Goal: Information Seeking & Learning: Learn about a topic

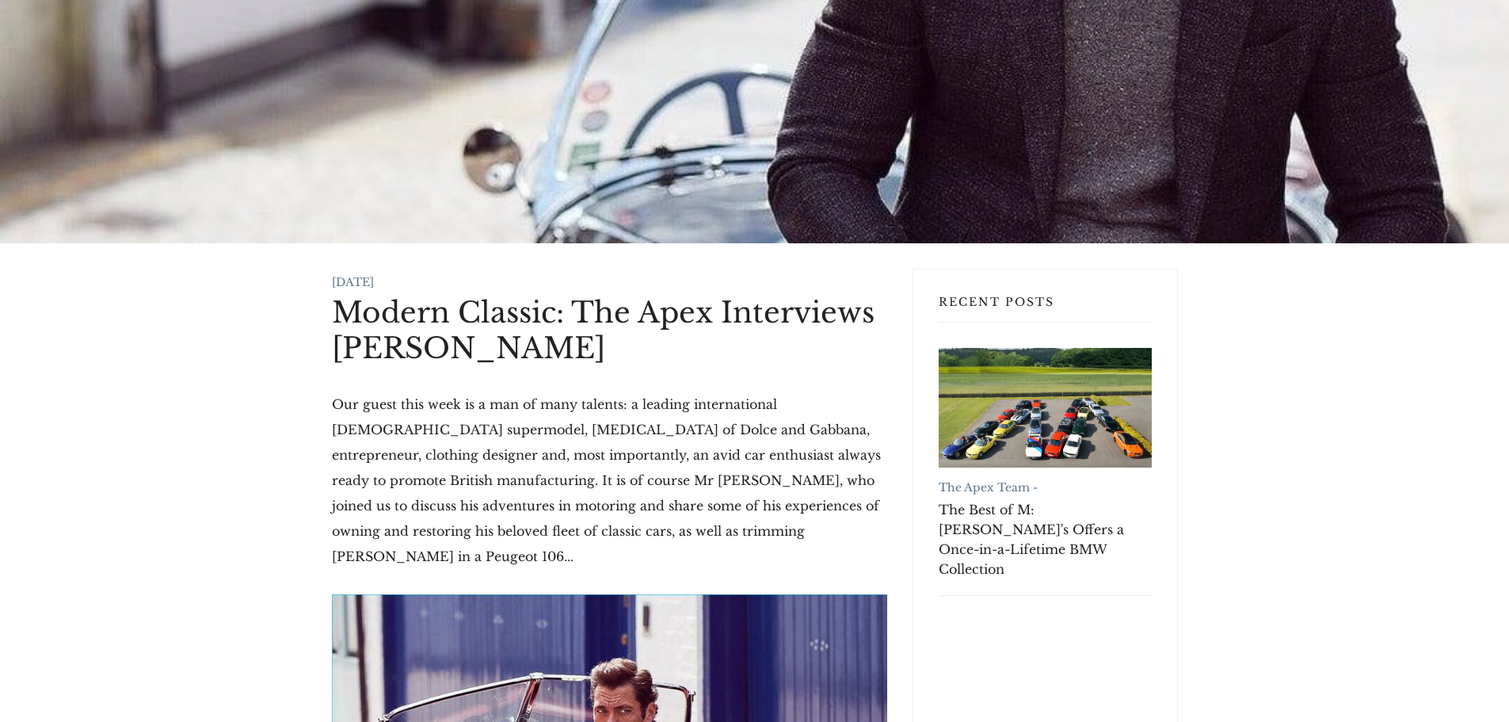
scroll to position [317, 0]
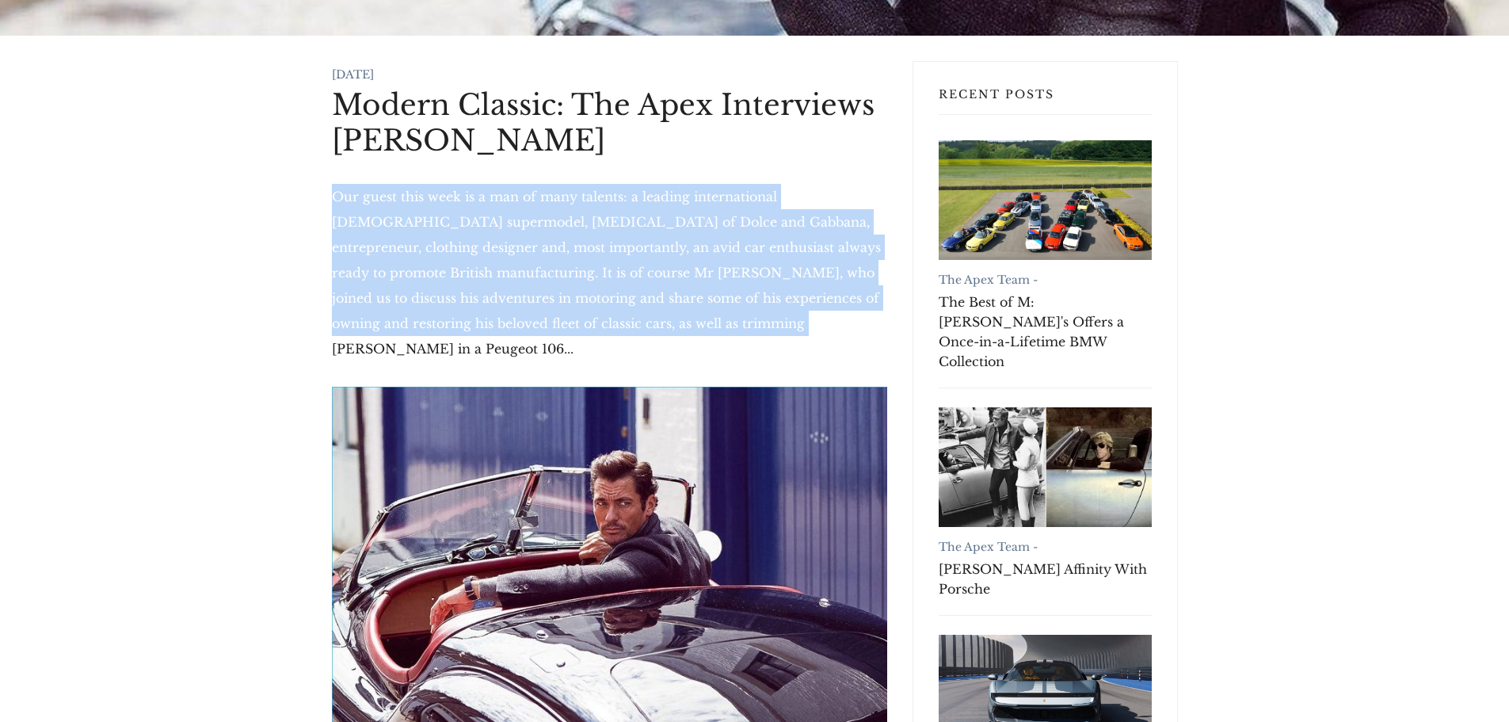
drag, startPoint x: 682, startPoint y: 328, endPoint x: 298, endPoint y: 189, distance: 408.7
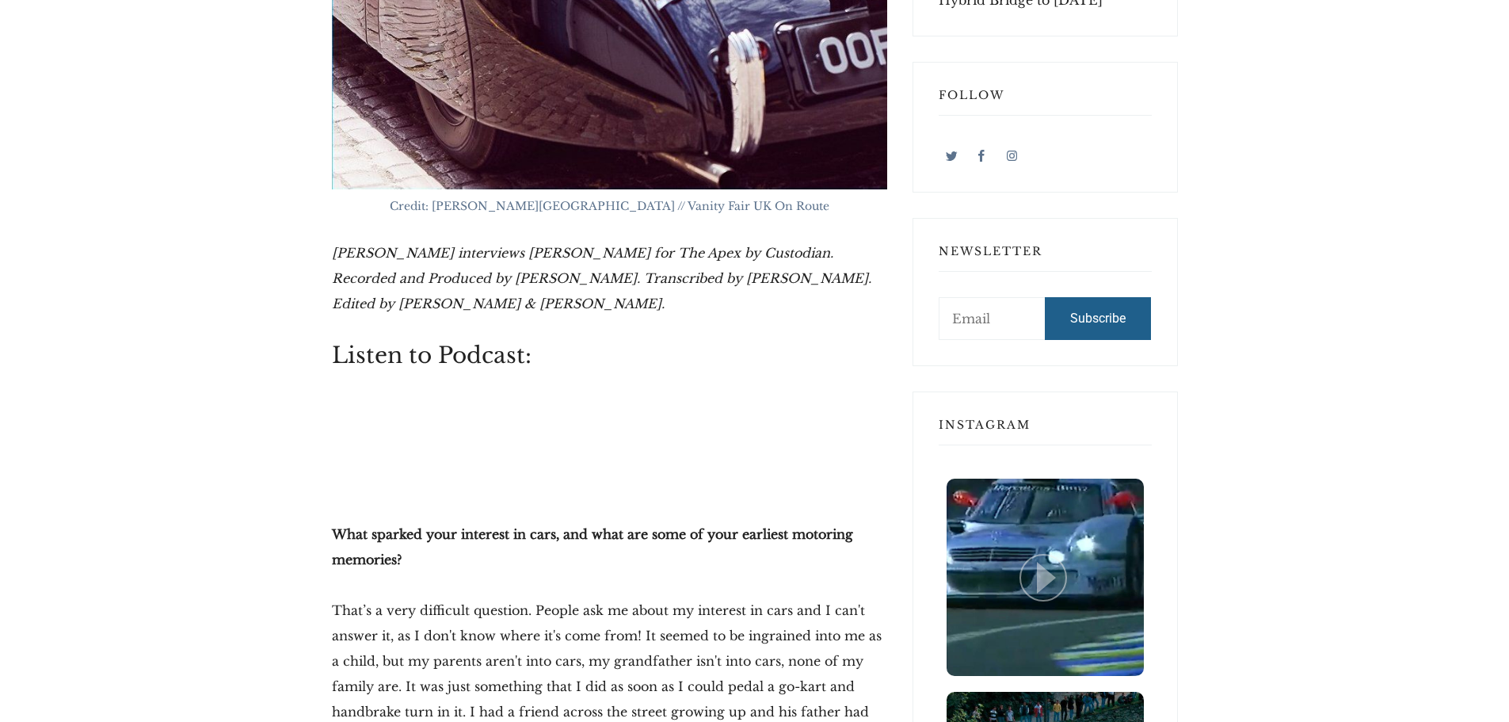
scroll to position [1188, 0]
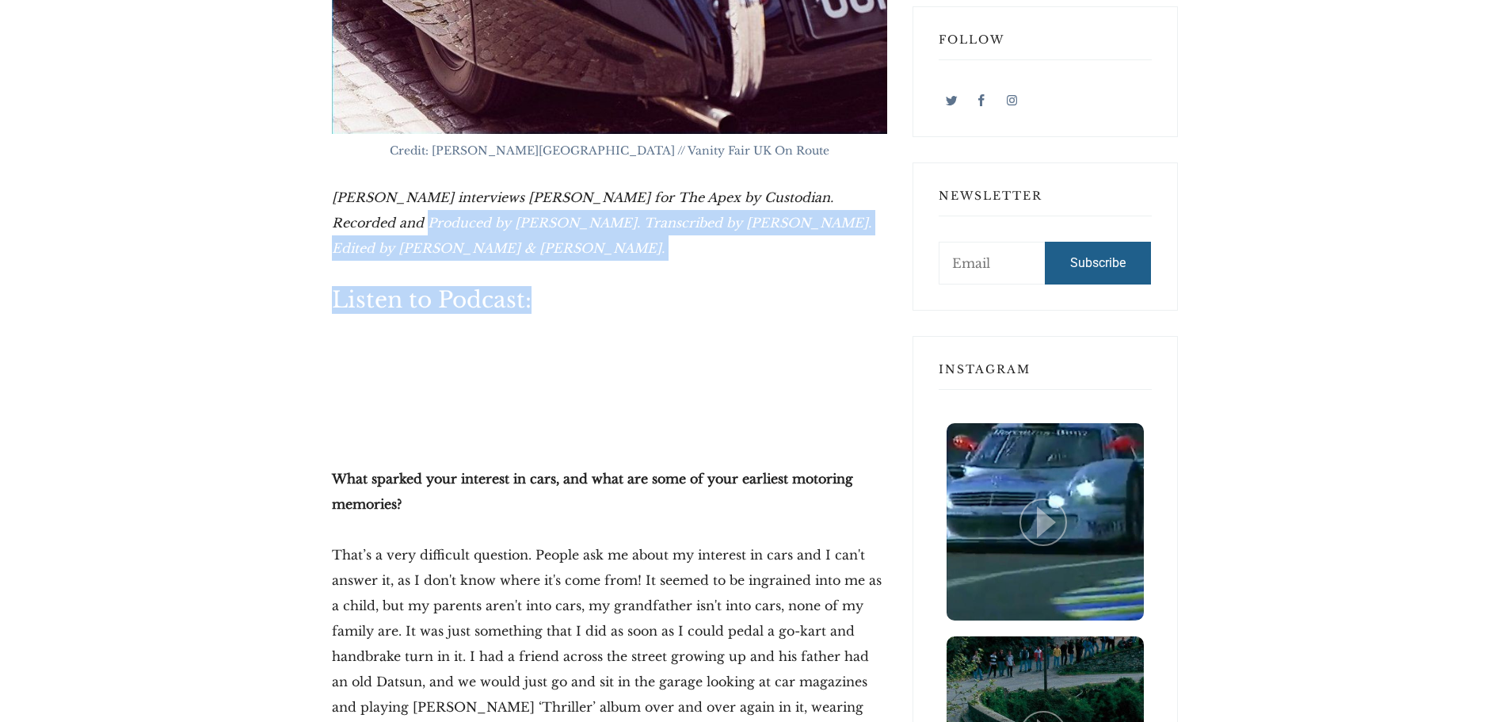
drag, startPoint x: 566, startPoint y: 271, endPoint x: 350, endPoint y: 189, distance: 231.1
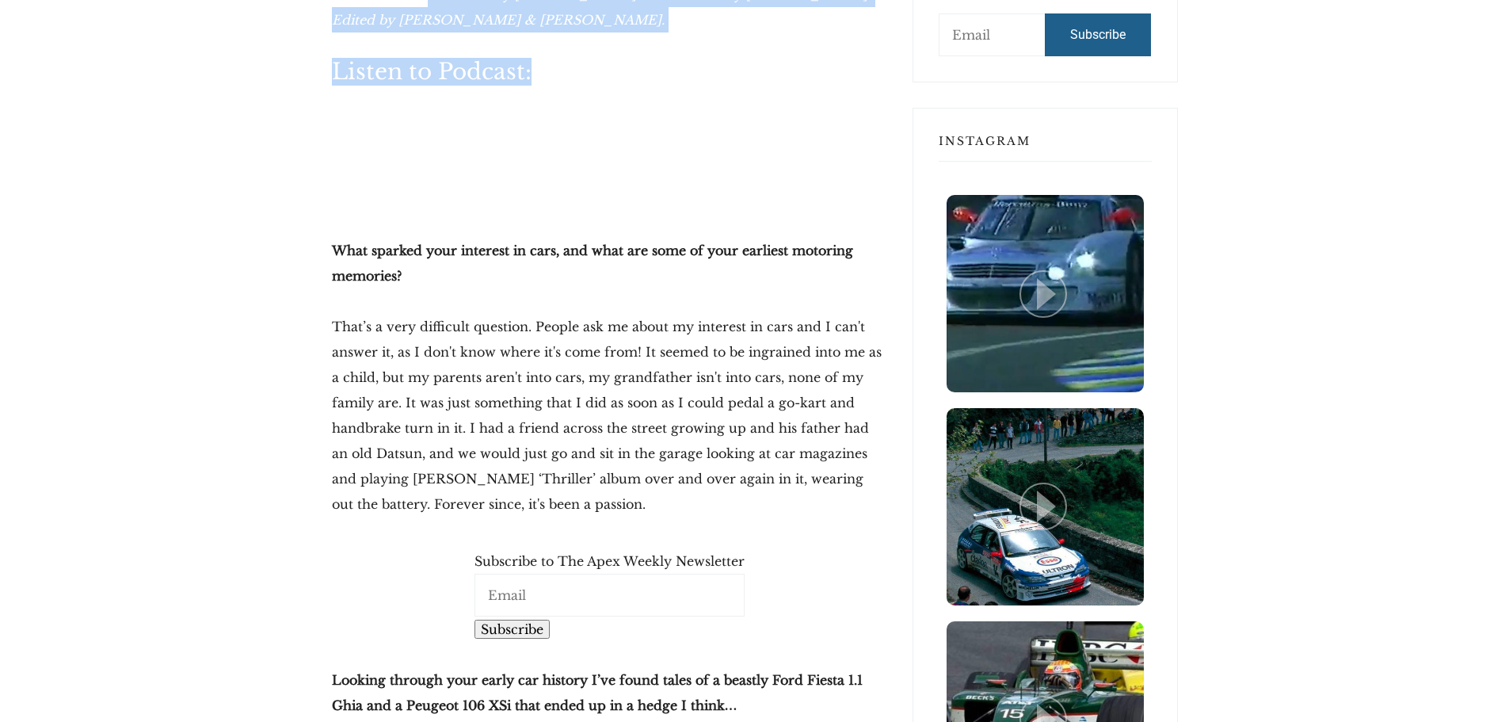
scroll to position [1426, 0]
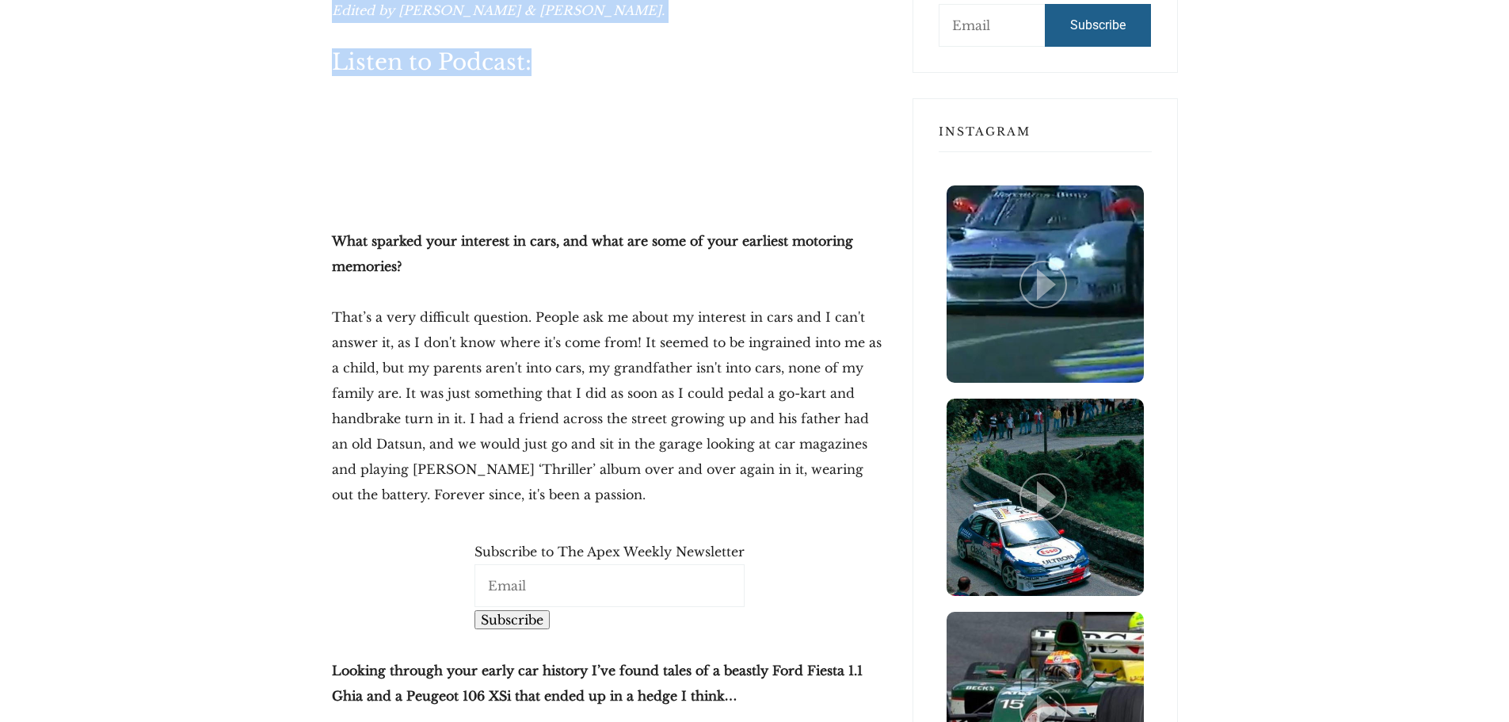
drag, startPoint x: 493, startPoint y: 286, endPoint x: 627, endPoint y: 459, distance: 218.0
click at [627, 459] on p "That’s a very difficult question. People ask me about my interest in cars and I…" at bounding box center [609, 405] width 555 height 203
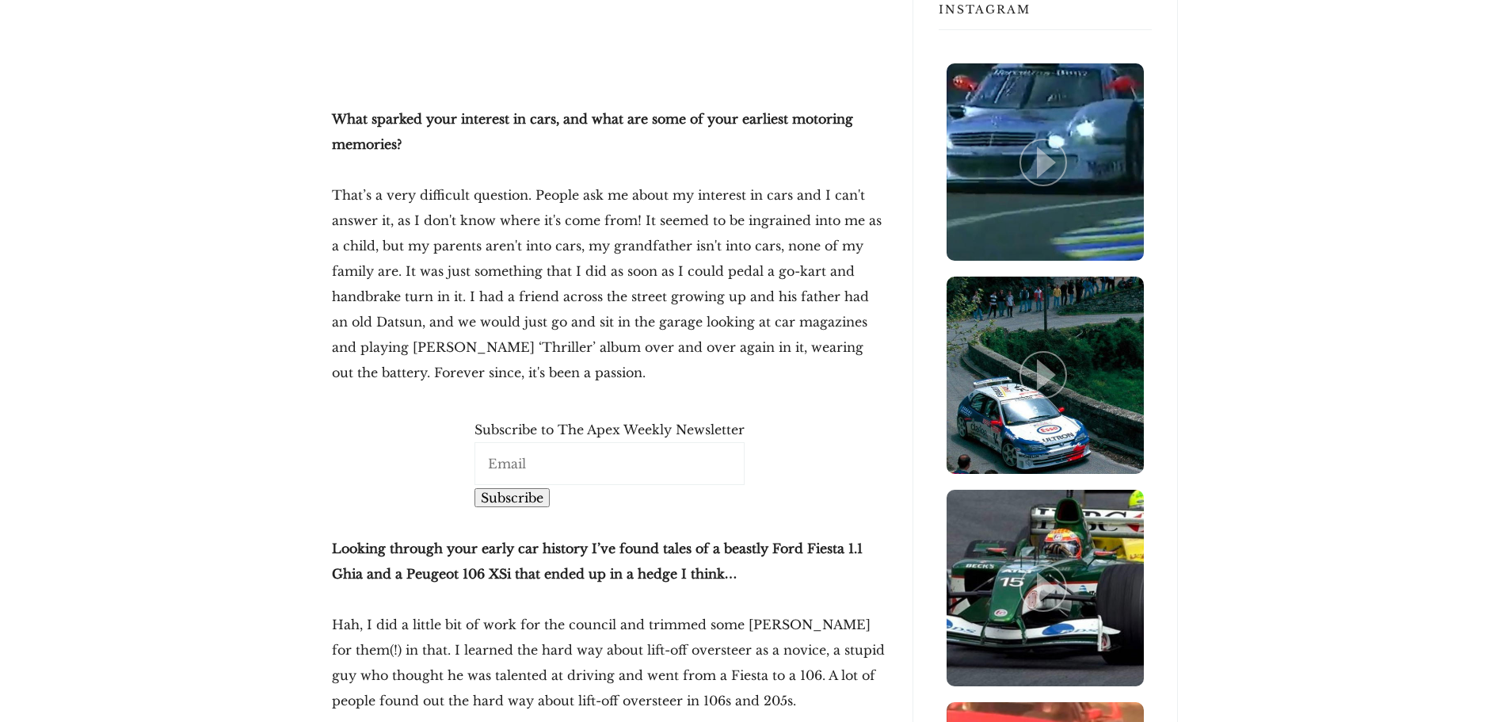
scroll to position [1743, 0]
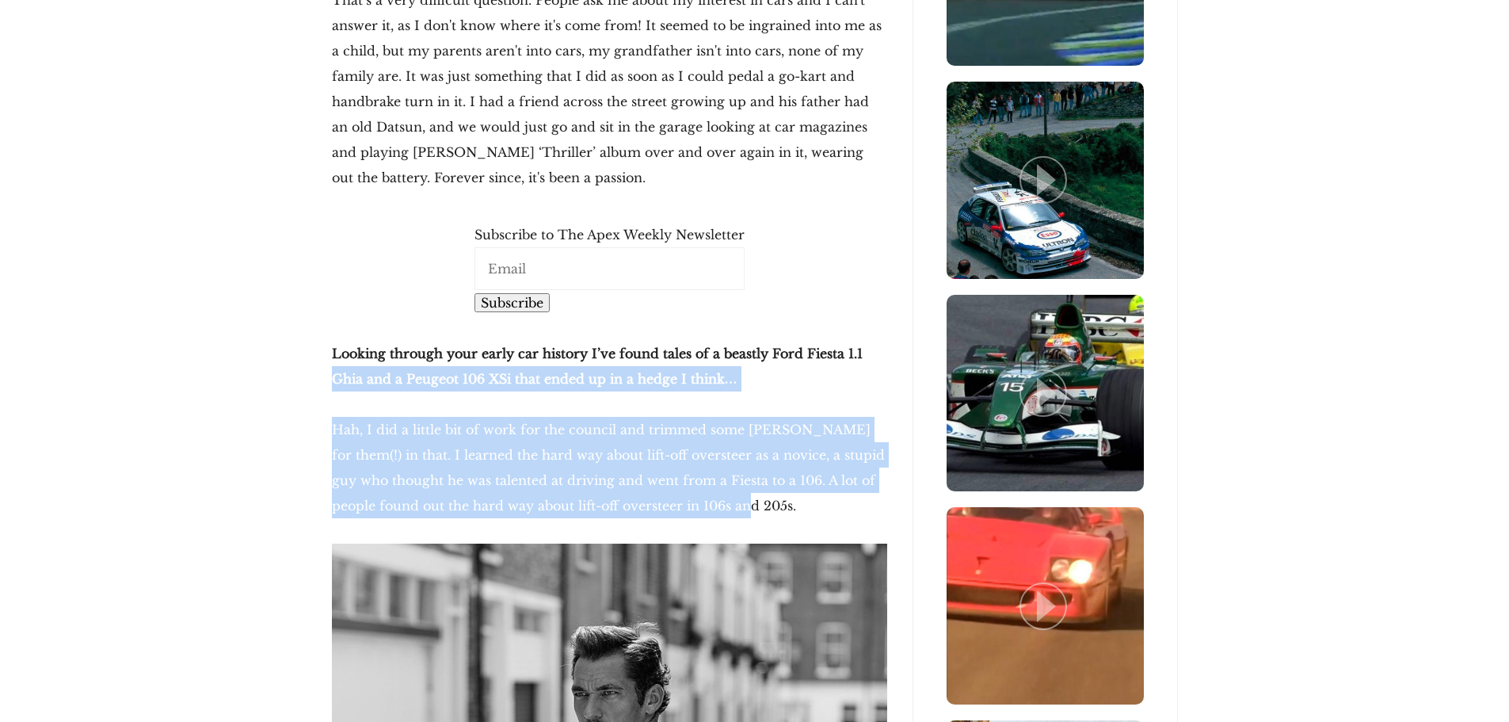
drag, startPoint x: 329, startPoint y: 367, endPoint x: 851, endPoint y: 483, distance: 534.8
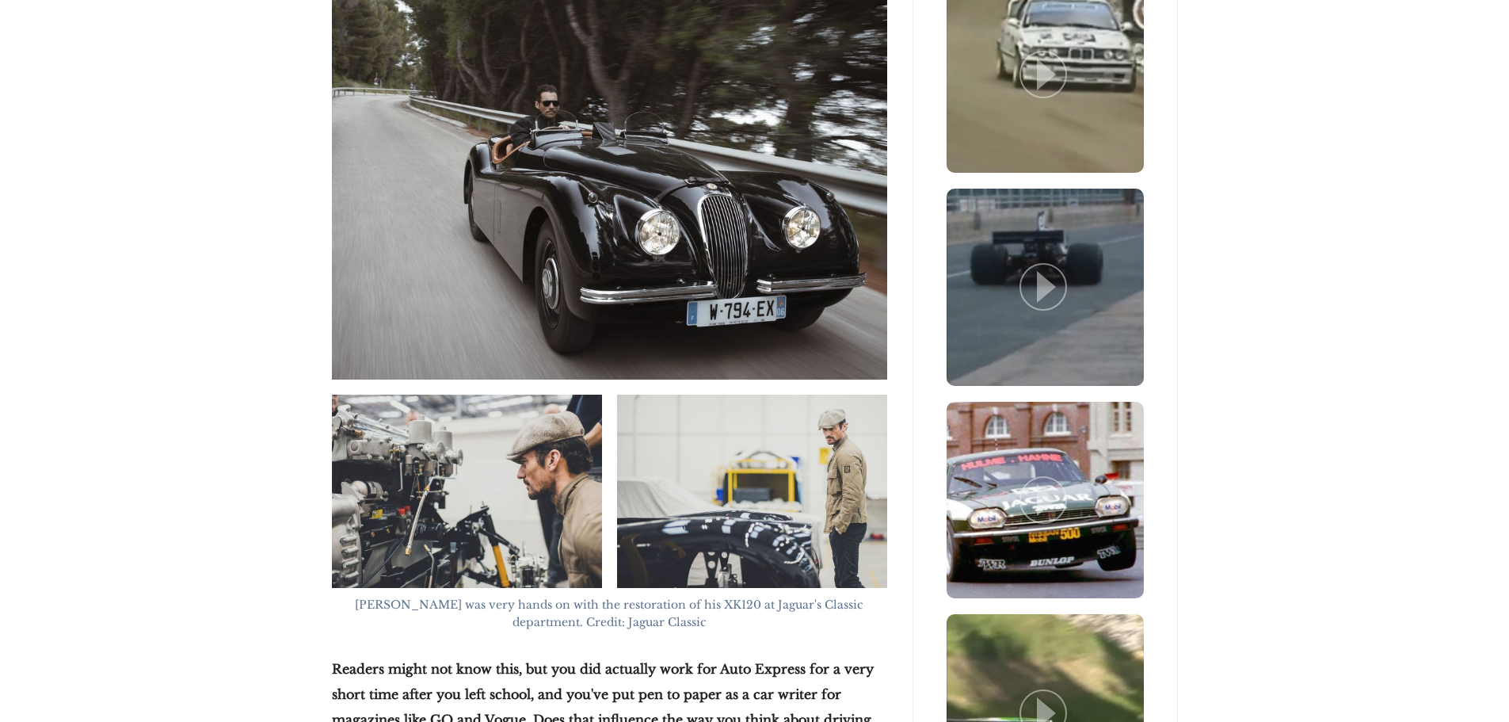
scroll to position [3723, 0]
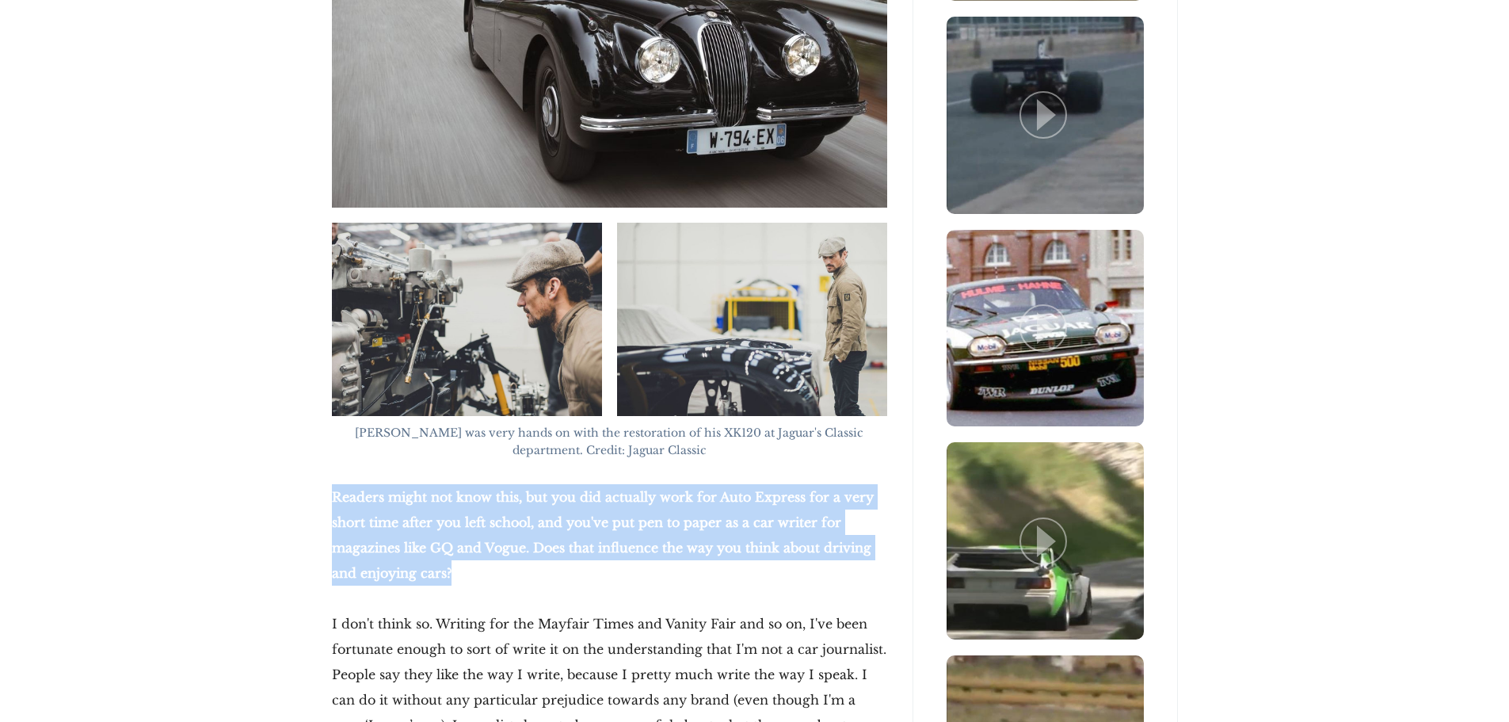
drag, startPoint x: 329, startPoint y: 420, endPoint x: 530, endPoint y: 496, distance: 215.1
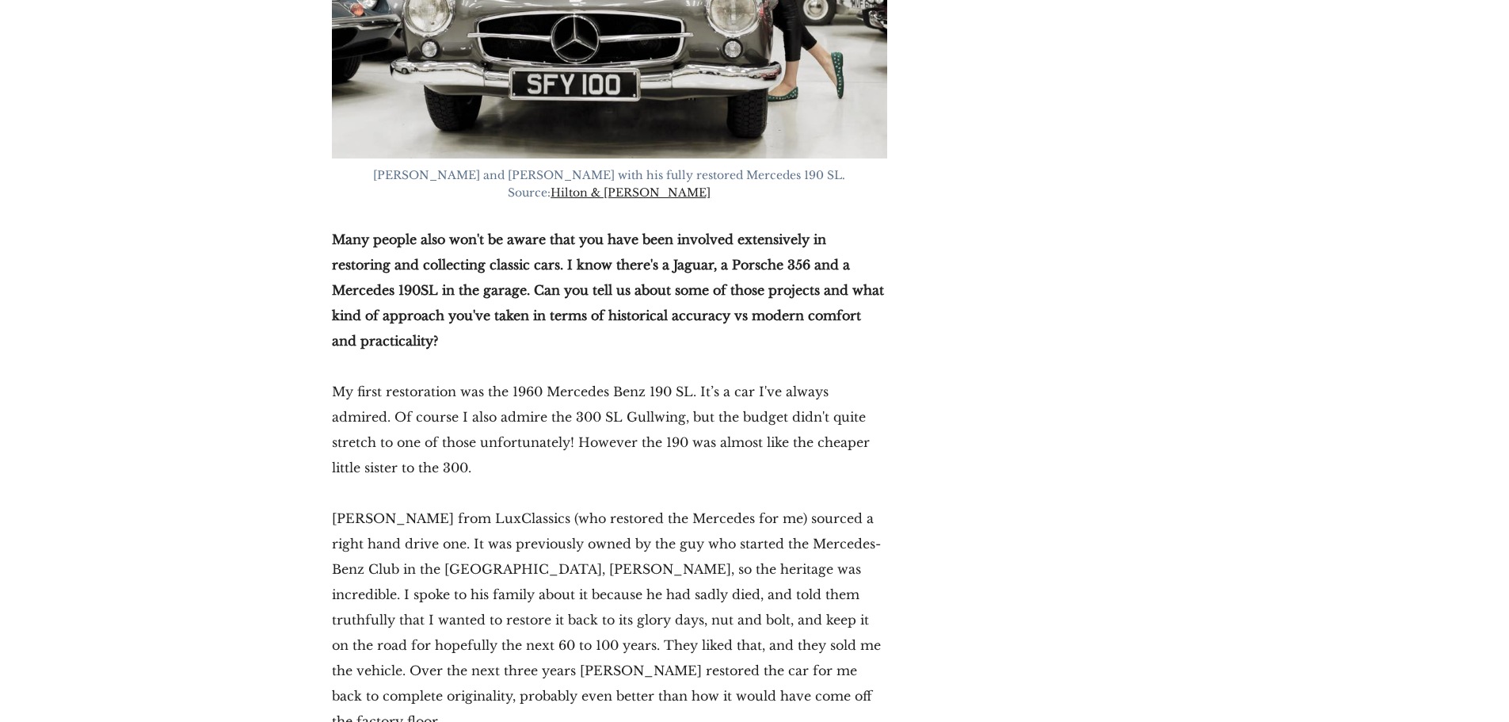
scroll to position [5070, 0]
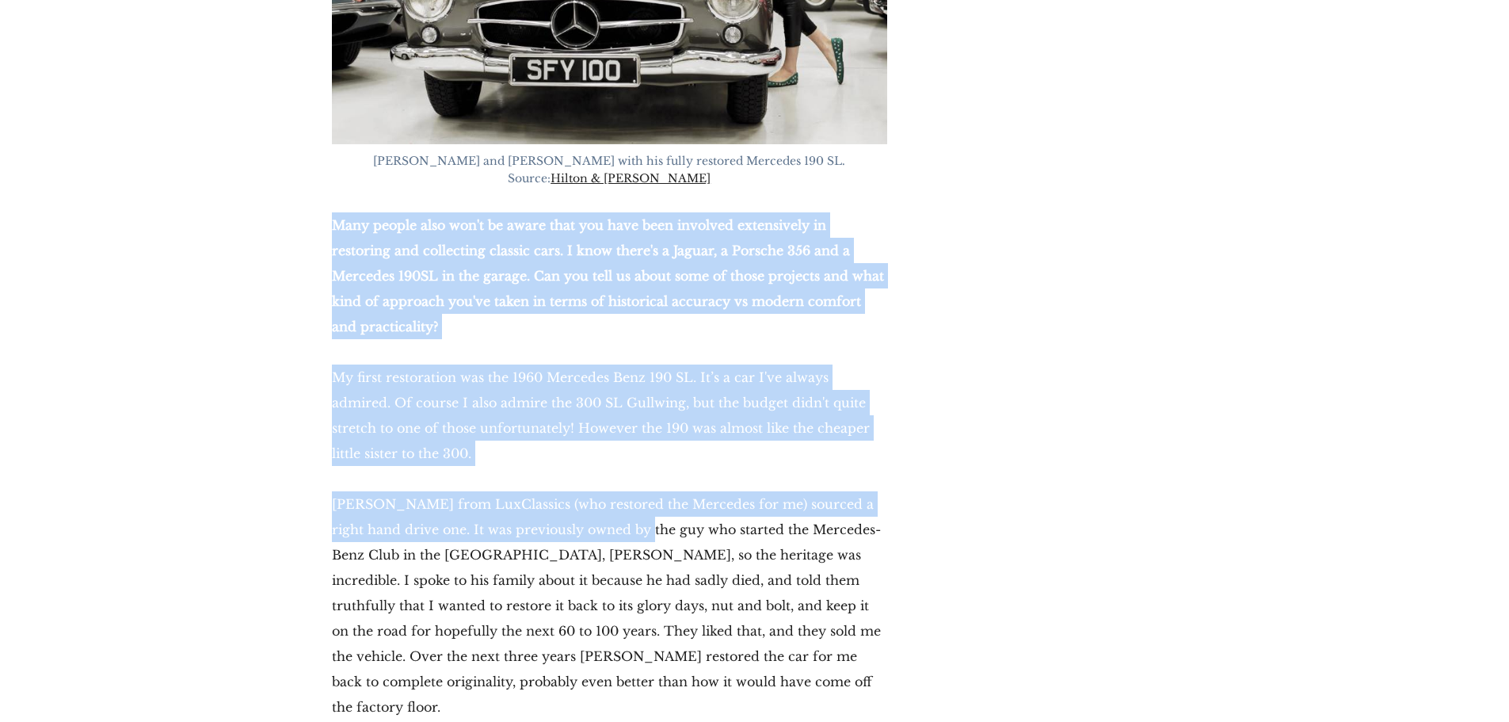
drag, startPoint x: 627, startPoint y: 404, endPoint x: 280, endPoint y: 115, distance: 452.2
click at [462, 217] on strong "Many people also won't be aware that you have been involved extensively in rest…" at bounding box center [608, 275] width 552 height 117
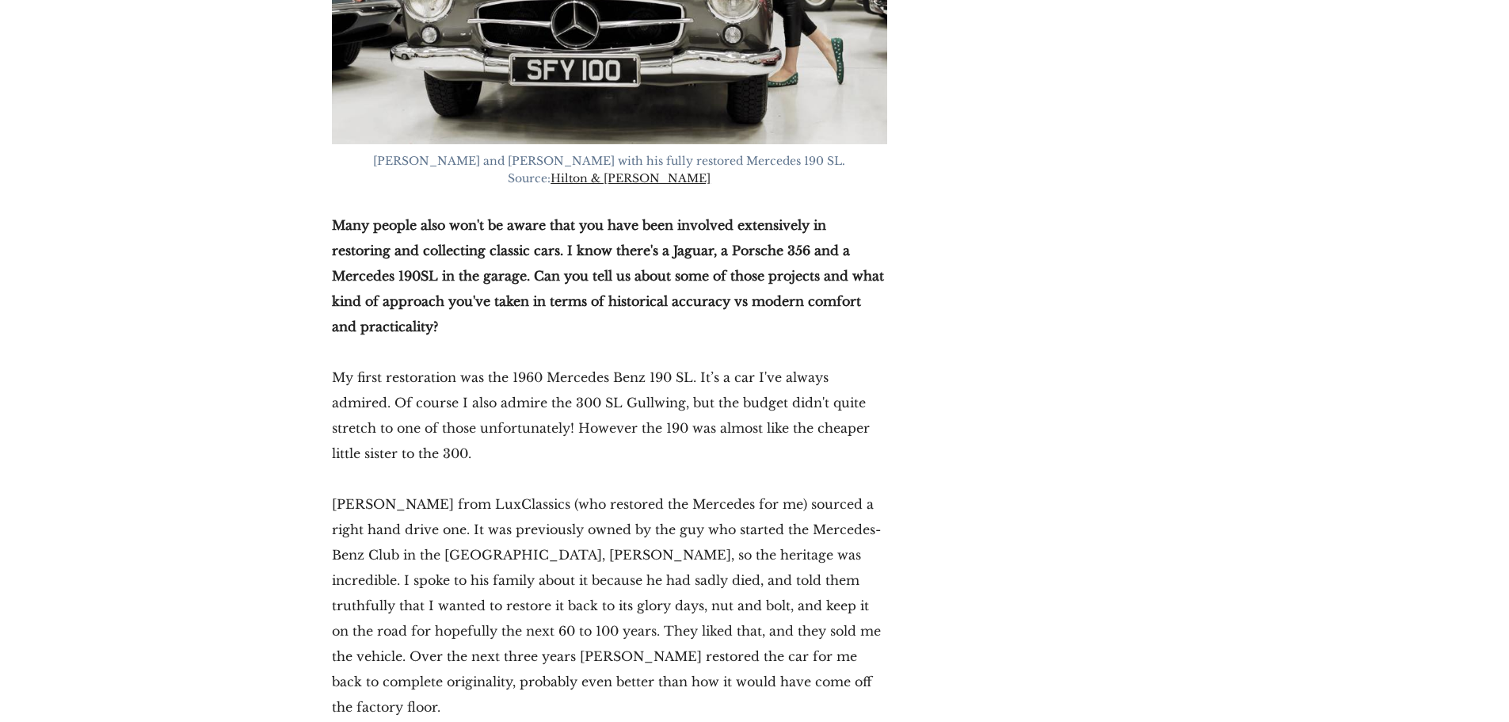
click at [488, 217] on strong "Many people also won't be aware that you have been involved extensively in rest…" at bounding box center [608, 275] width 552 height 117
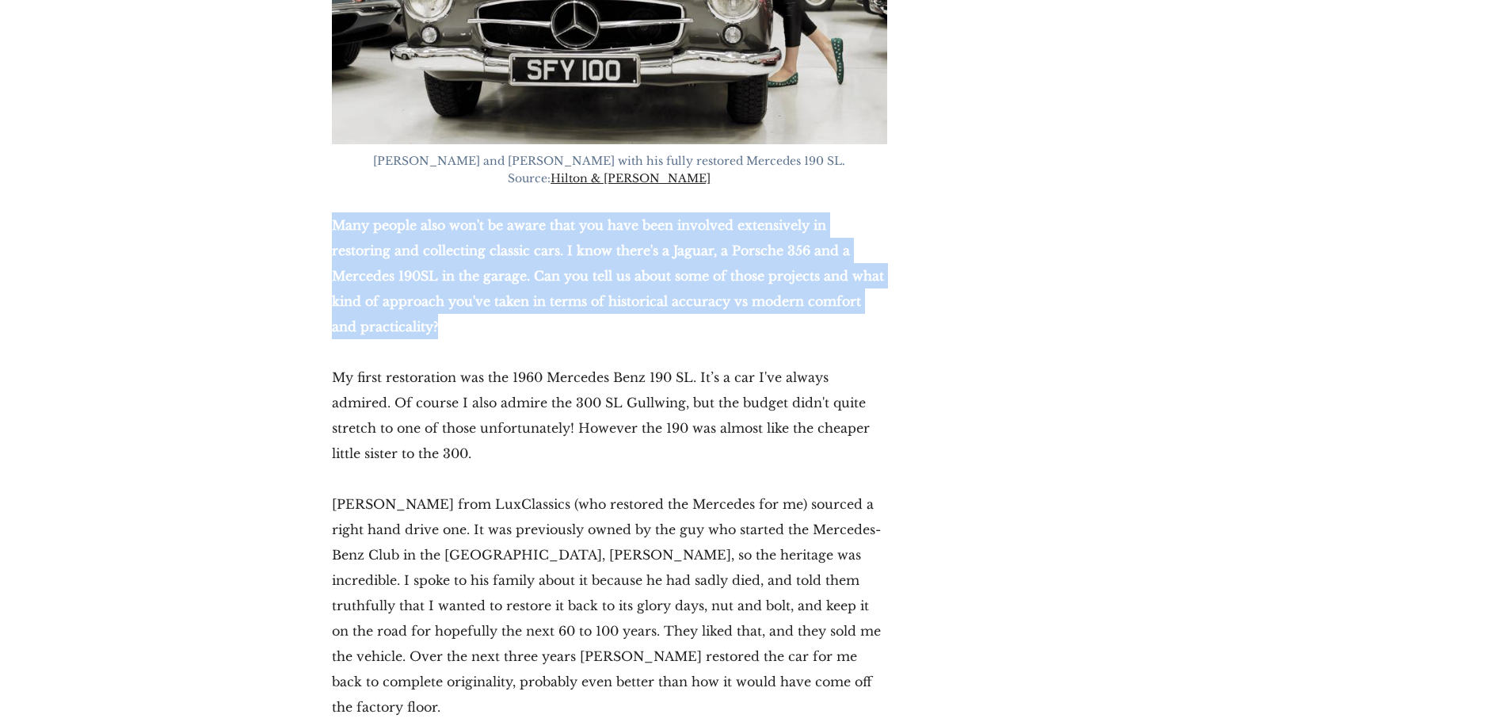
drag, startPoint x: 476, startPoint y: 215, endPoint x: 335, endPoint y: 101, distance: 181.4
click at [335, 212] on p "Many people also won't be aware that you have been involved extensively in rest…" at bounding box center [609, 275] width 555 height 127
click at [421, 217] on strong "Many people also won't be aware that you have been involved extensively in rest…" at bounding box center [608, 275] width 552 height 117
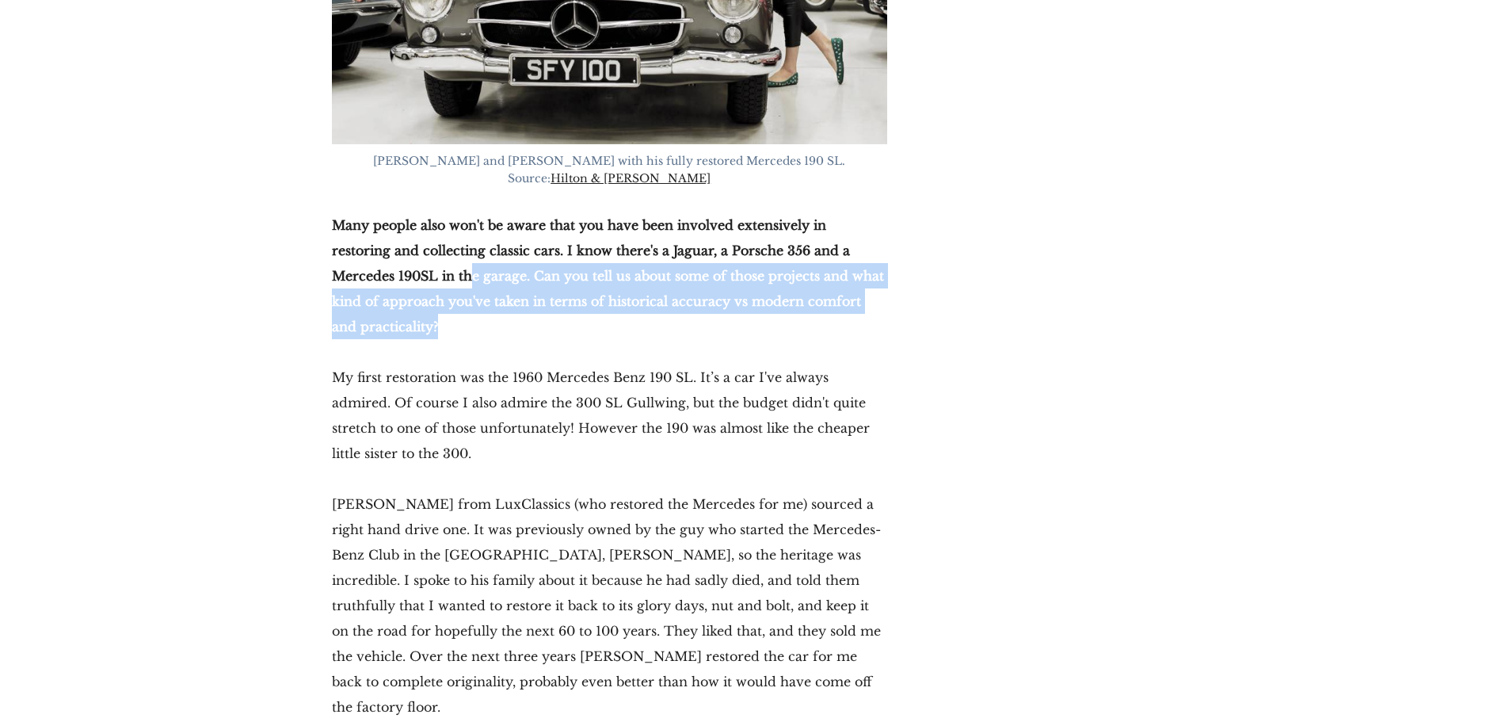
drag, startPoint x: 442, startPoint y: 199, endPoint x: 404, endPoint y: 149, distance: 62.7
click at [404, 212] on p "Many people also won't be aware that you have been involved extensively in rest…" at bounding box center [609, 275] width 555 height 127
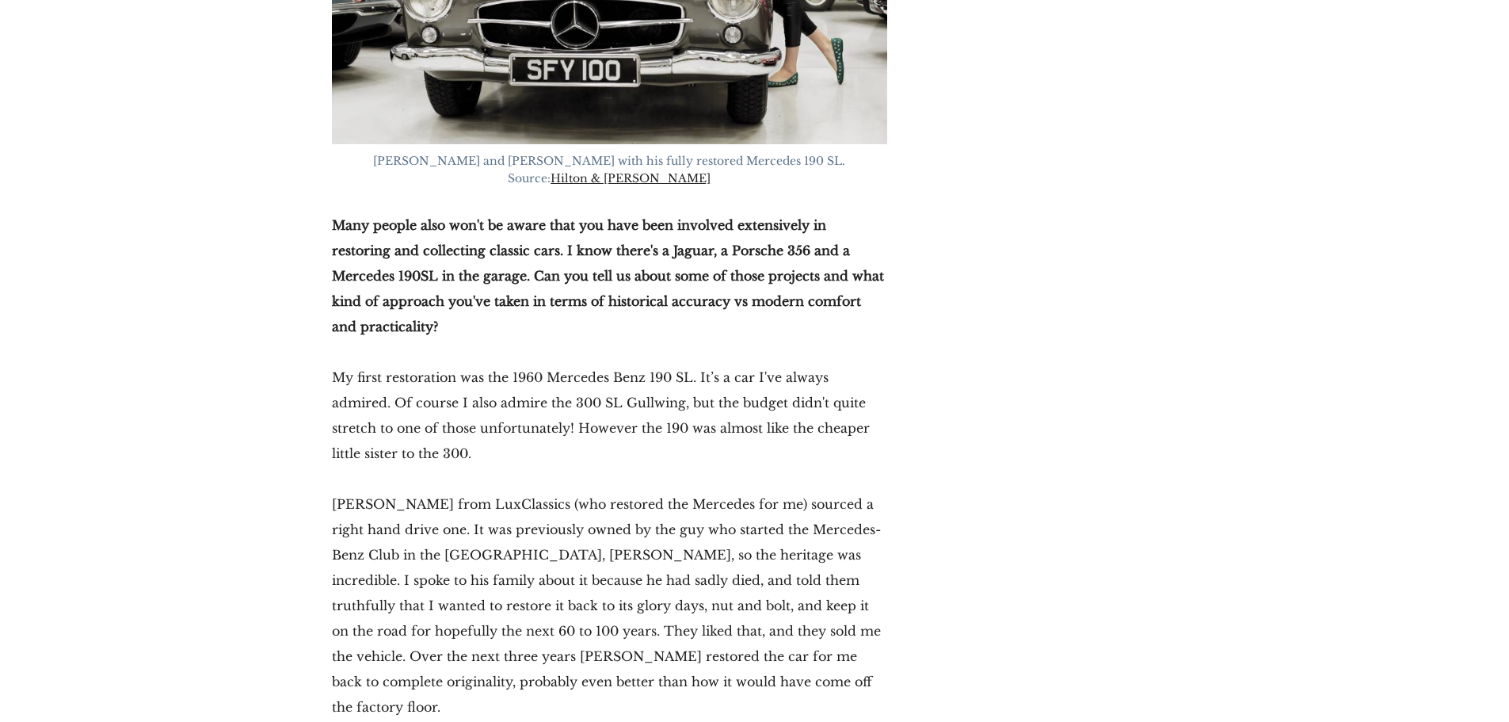
click at [521, 364] on p "My first restoration was the 1960 Mercedes Benz 190 SL. It’s a car I've always …" at bounding box center [609, 414] width 555 height 101
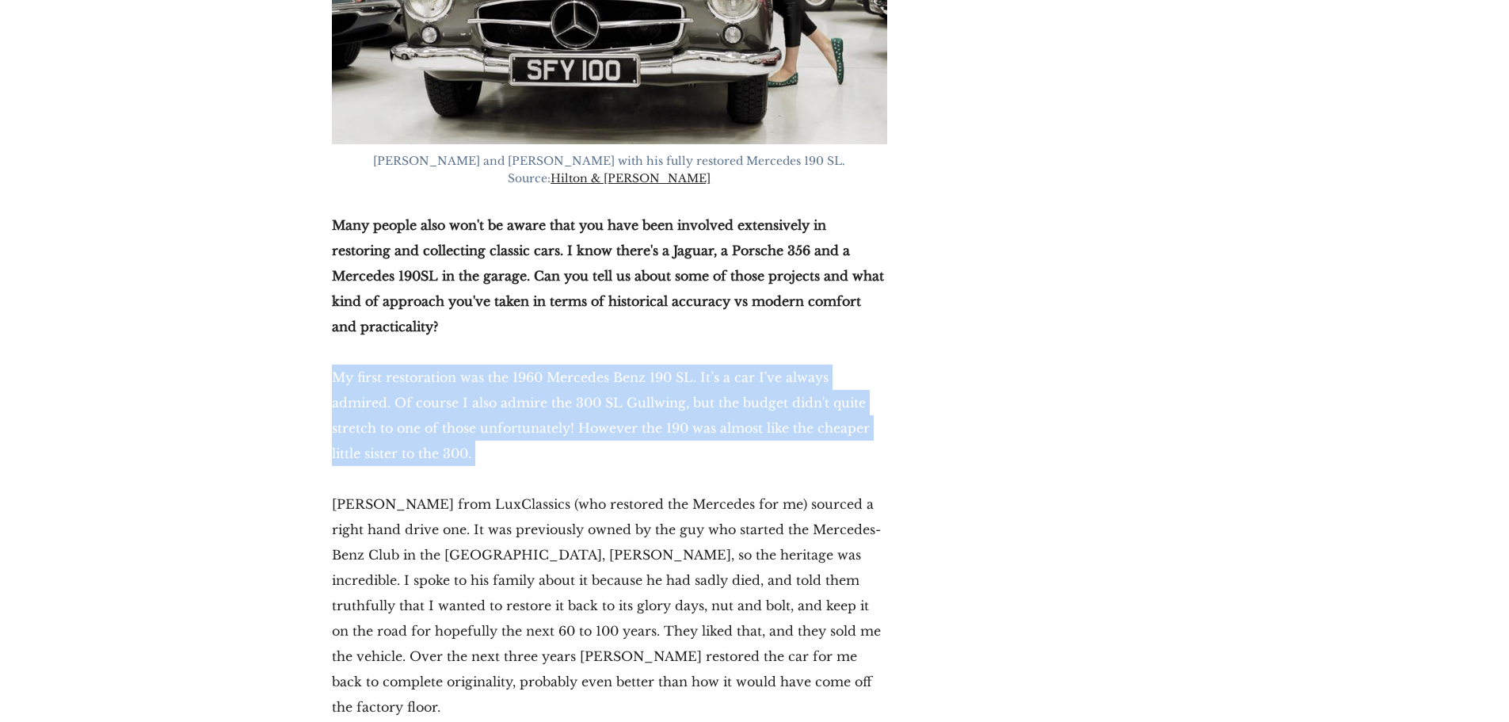
drag, startPoint x: 521, startPoint y: 283, endPoint x: 616, endPoint y: 312, distance: 99.5
click at [522, 364] on p "My first restoration was the 1960 Mercedes Benz 190 SL. It’s a car I've always …" at bounding box center [609, 414] width 555 height 101
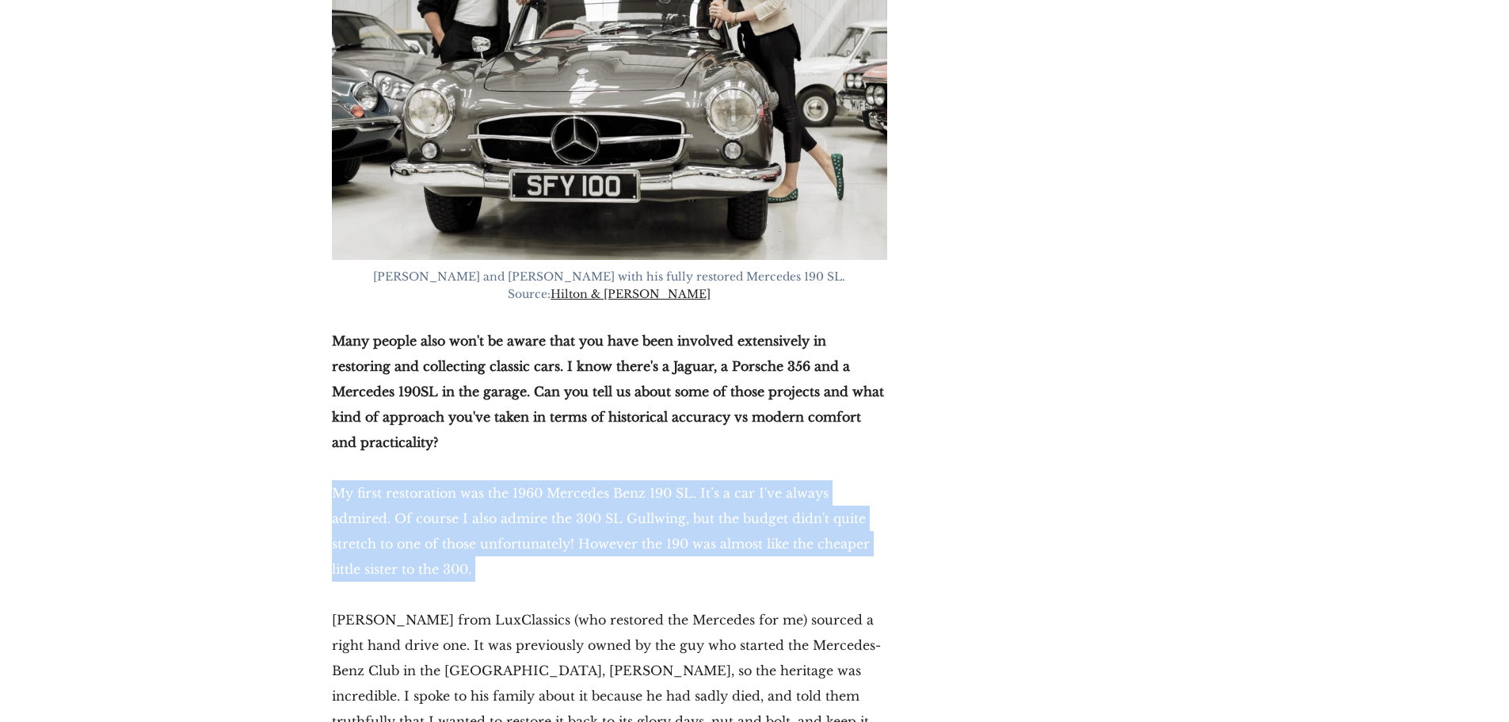
scroll to position [4990, 0]
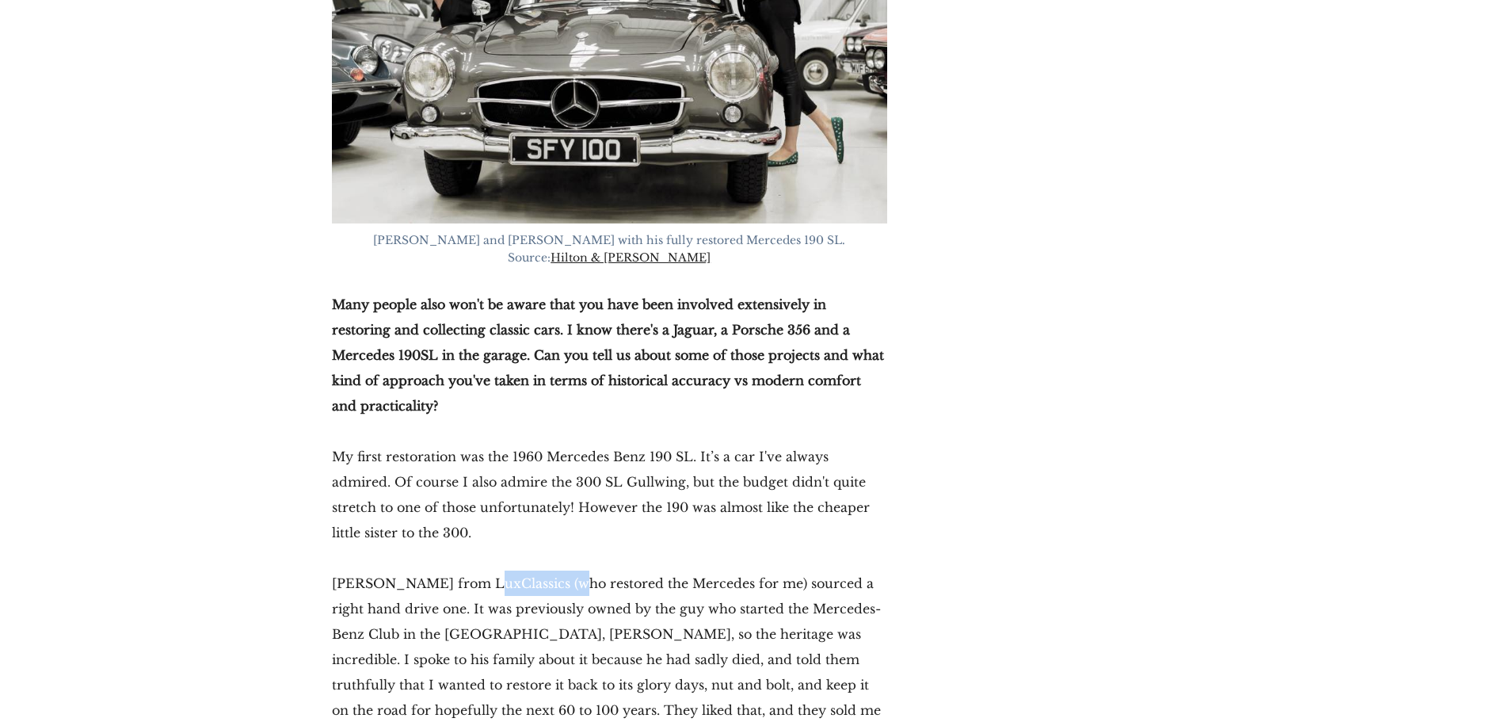
drag, startPoint x: 475, startPoint y: 457, endPoint x: 565, endPoint y: 473, distance: 90.9
click at [562, 570] on p "[PERSON_NAME] from LuxClassics (who restored the Mercedes for me) sourced a rig…" at bounding box center [609, 684] width 555 height 228
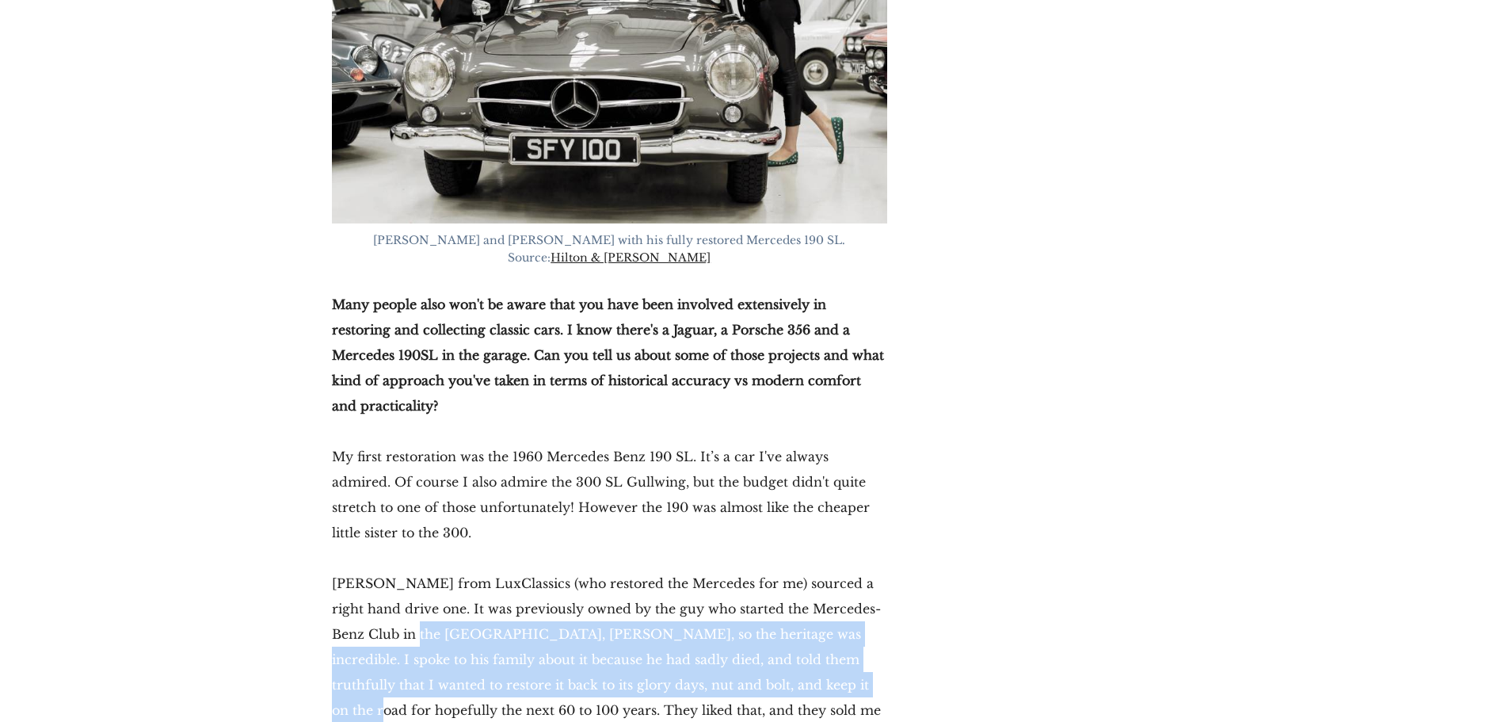
drag, startPoint x: 723, startPoint y: 565, endPoint x: 362, endPoint y: 505, distance: 366.2
click at [389, 570] on p "[PERSON_NAME] from LuxClassics (who restored the Mercedes for me) sourced a rig…" at bounding box center [609, 684] width 555 height 228
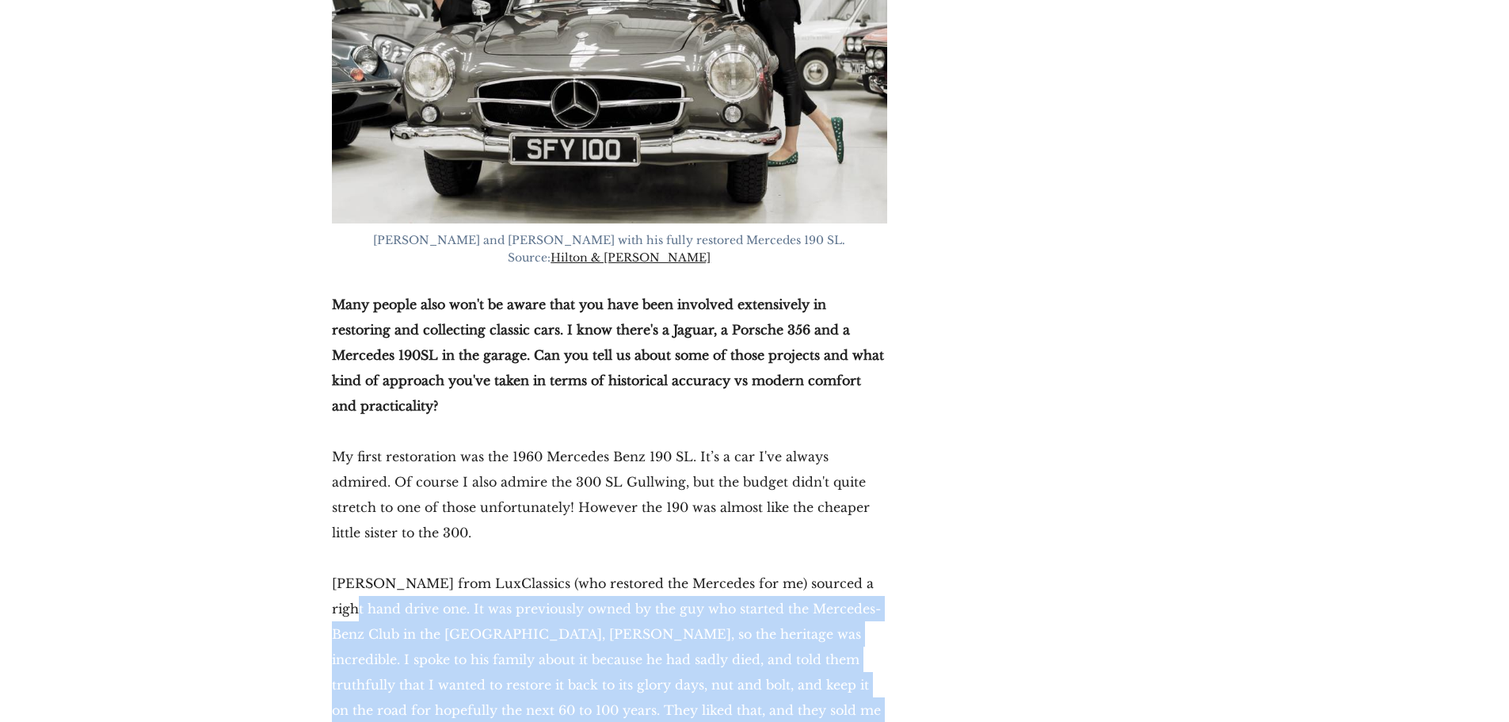
drag, startPoint x: 334, startPoint y: 480, endPoint x: 680, endPoint y: 670, distance: 394.9
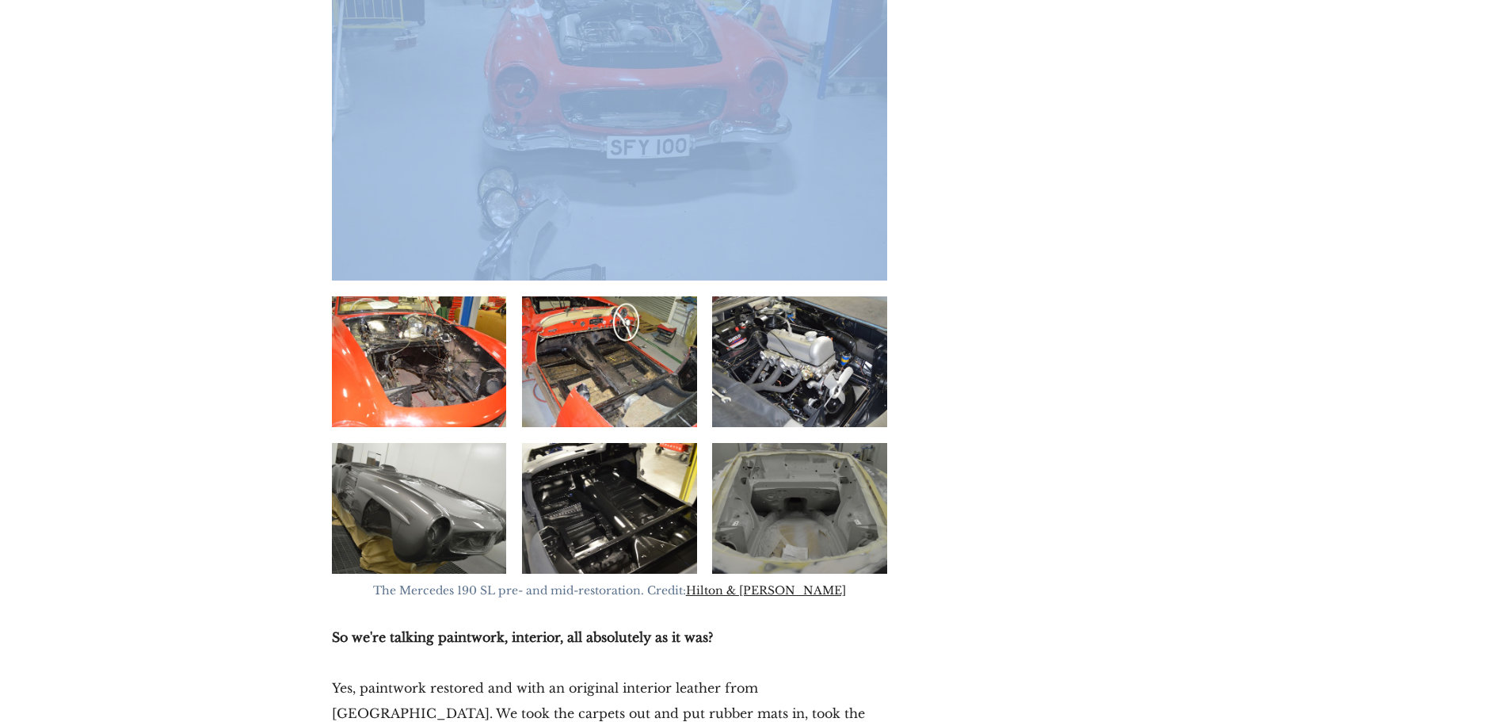
scroll to position [6099, 0]
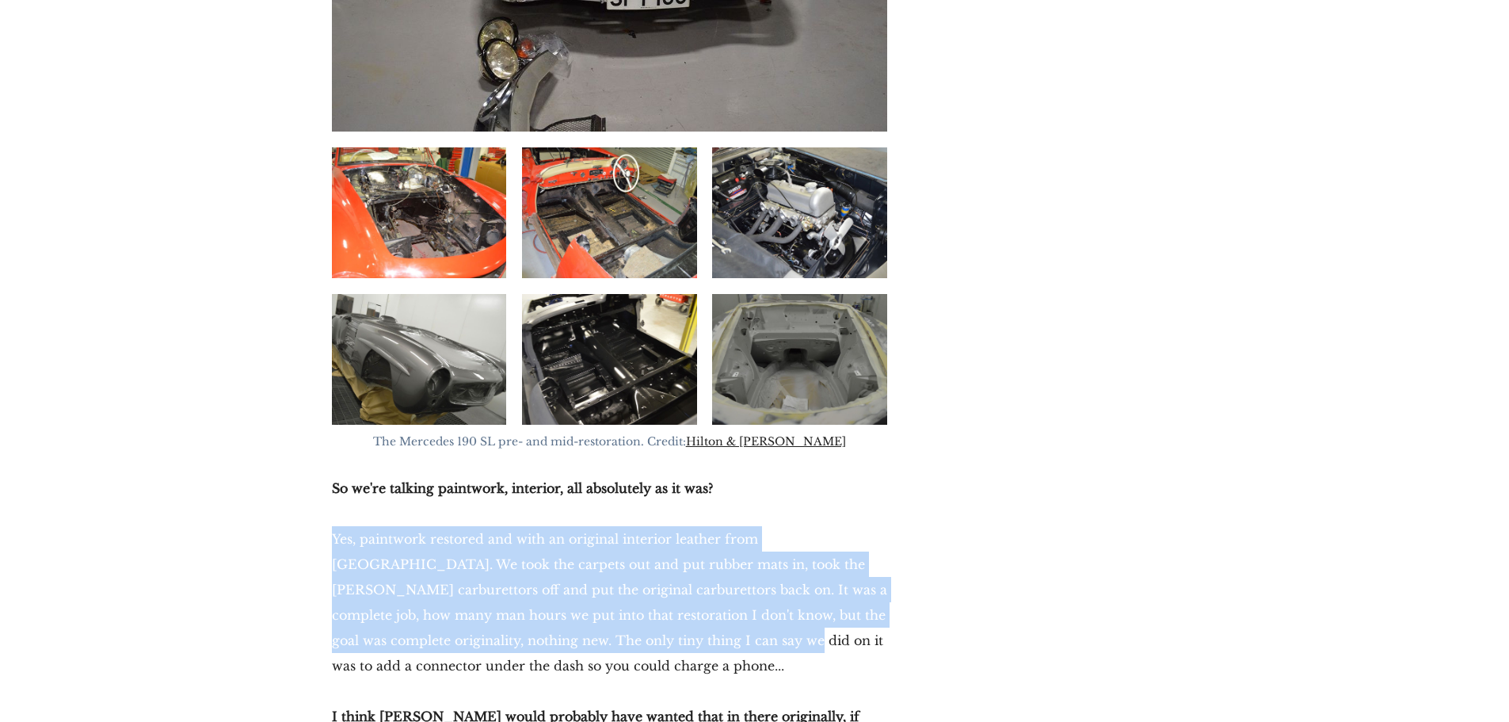
drag, startPoint x: 324, startPoint y: 382, endPoint x: 615, endPoint y: 509, distance: 317.1
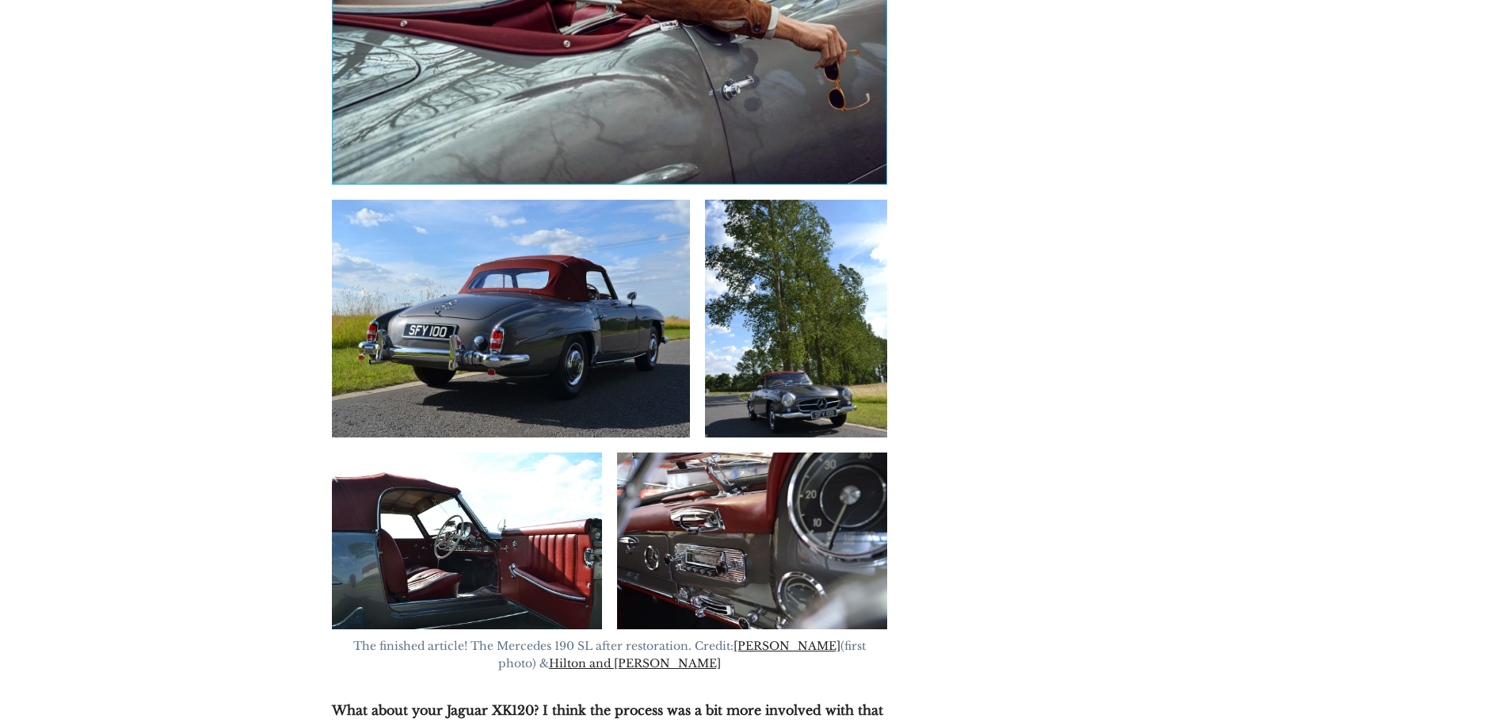
scroll to position [7525, 0]
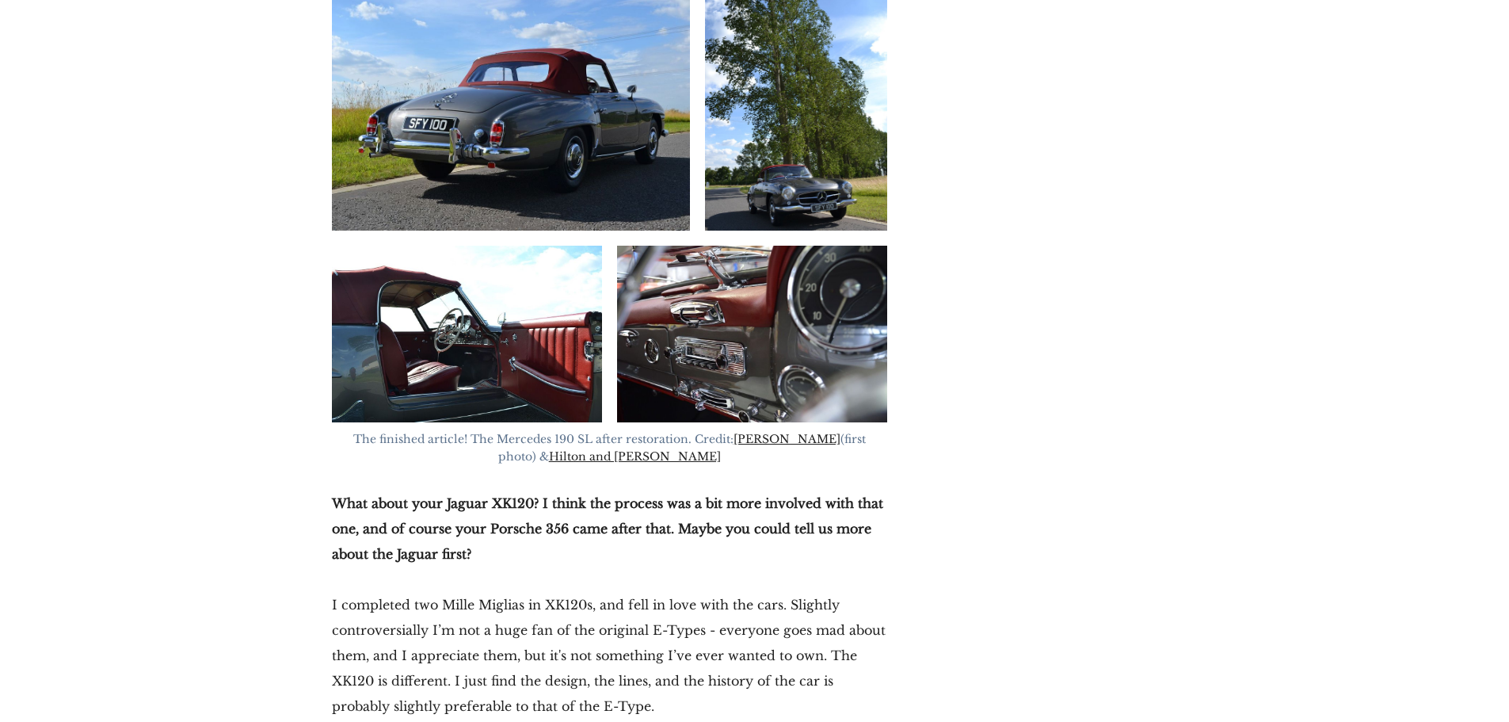
drag, startPoint x: 691, startPoint y: 547, endPoint x: 627, endPoint y: 405, distance: 155.3
click at [700, 592] on p "I completed two Mille Miglias in XK120s, and fell in love with the cars. Slight…" at bounding box center [609, 655] width 555 height 127
click at [443, 495] on strong "What about your Jaguar XK120? I think the process was a bit more involved with …" at bounding box center [607, 528] width 551 height 67
drag, startPoint x: 445, startPoint y: 333, endPoint x: 532, endPoint y: 332, distance: 87.1
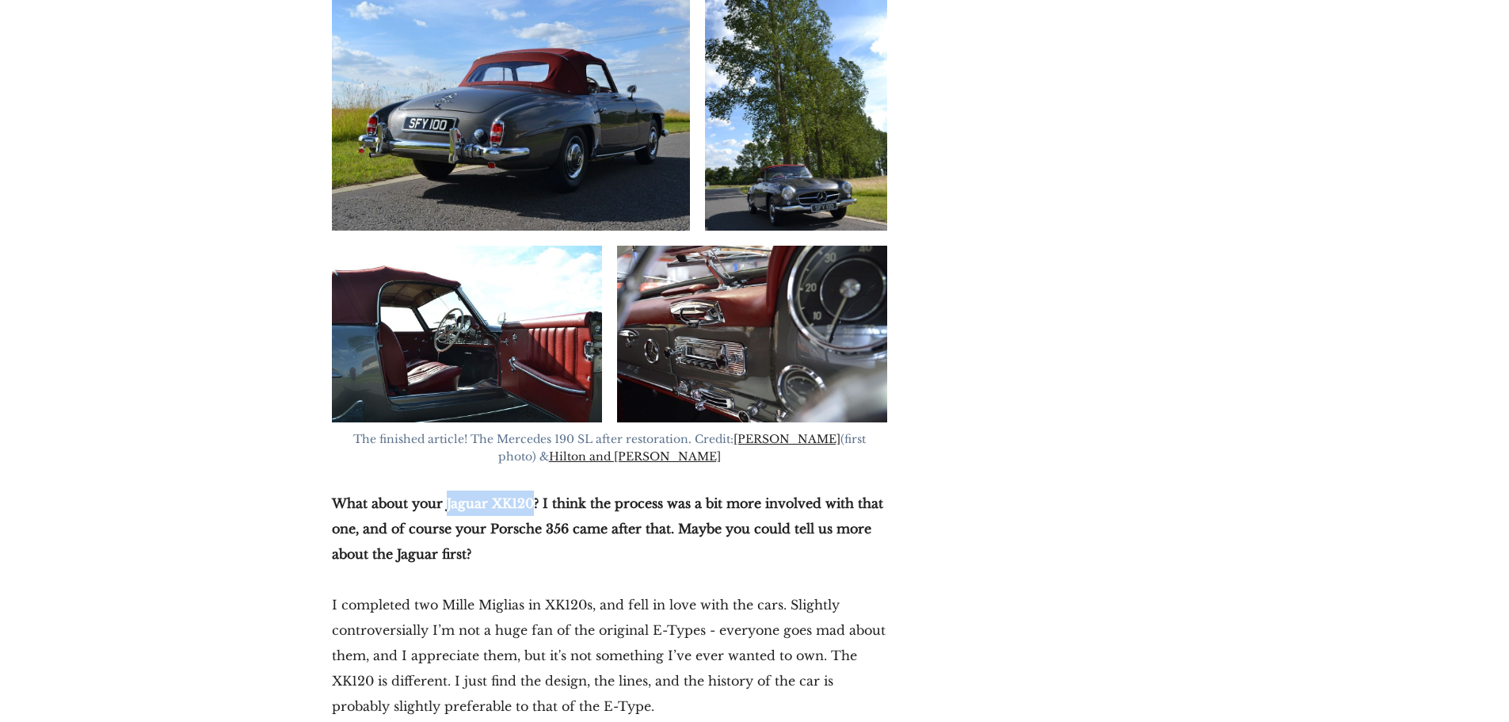
click at [532, 495] on strong "What about your Jaguar XK120? I think the process was a bit more involved with …" at bounding box center [607, 528] width 551 height 67
drag, startPoint x: 486, startPoint y: 356, endPoint x: 570, endPoint y: 358, distance: 83.2
click at [570, 495] on strong "What about your Jaguar XK120? I think the process was a bit more involved with …" at bounding box center [607, 528] width 551 height 67
click at [444, 495] on strong "What about your Jaguar XK120? I think the process was a bit more involved with …" at bounding box center [607, 528] width 551 height 67
click at [501, 592] on p "I completed two Mille Miglias in XK120s, and fell in love with the cars. Slight…" at bounding box center [609, 655] width 555 height 127
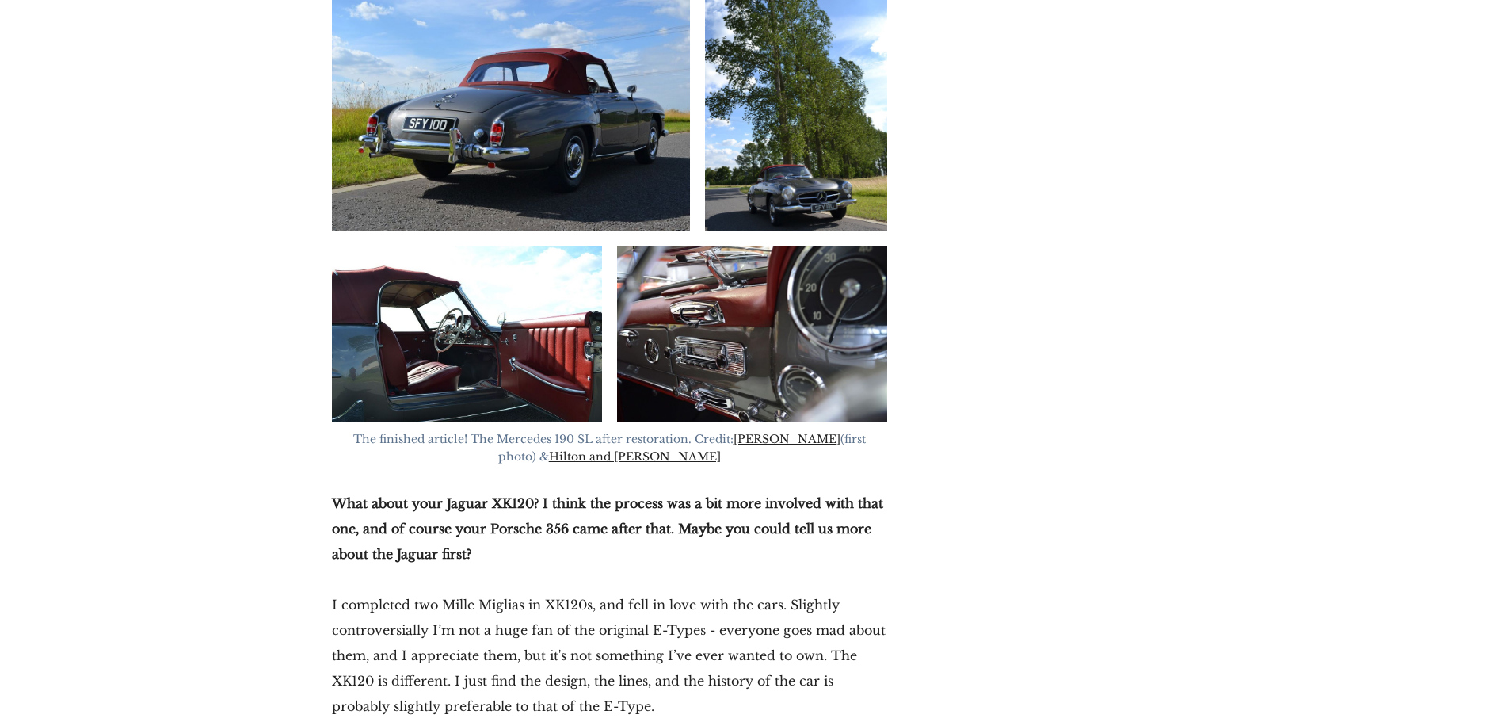
click at [486, 592] on p "I completed two Mille Miglias in XK120s, and fell in love with the cars. Slight…" at bounding box center [609, 655] width 555 height 127
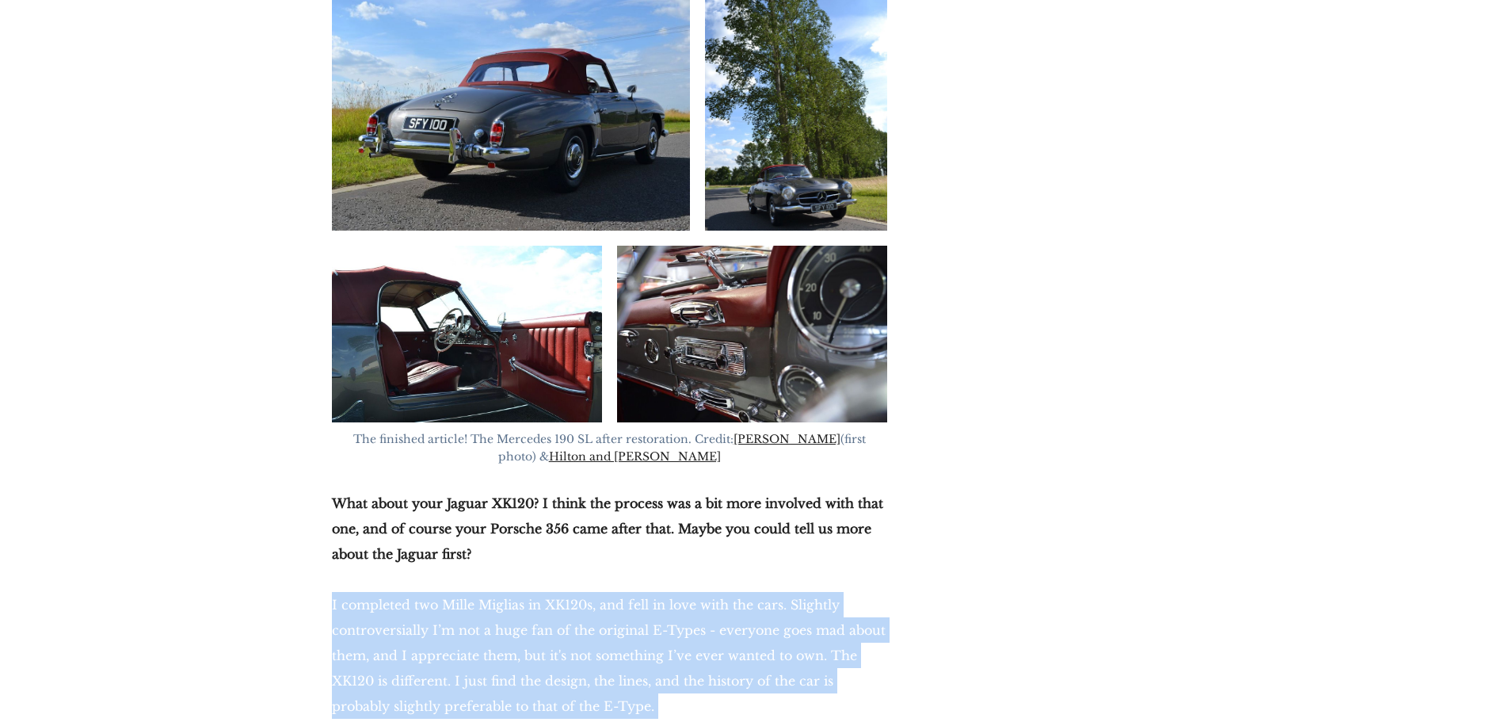
click at [486, 592] on p "I completed two Mille Miglias in XK120s, and fell in love with the cars. Slight…" at bounding box center [609, 655] width 555 height 127
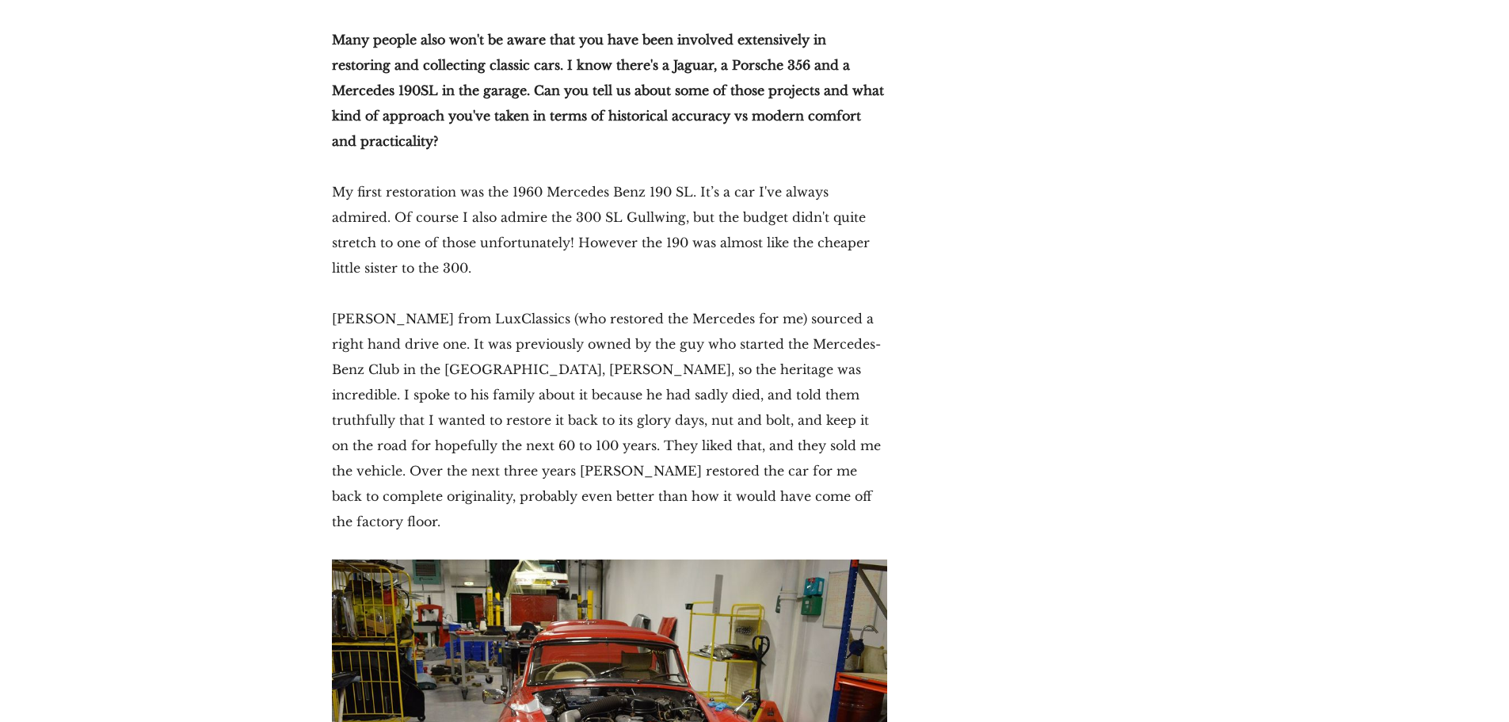
scroll to position [5070, 0]
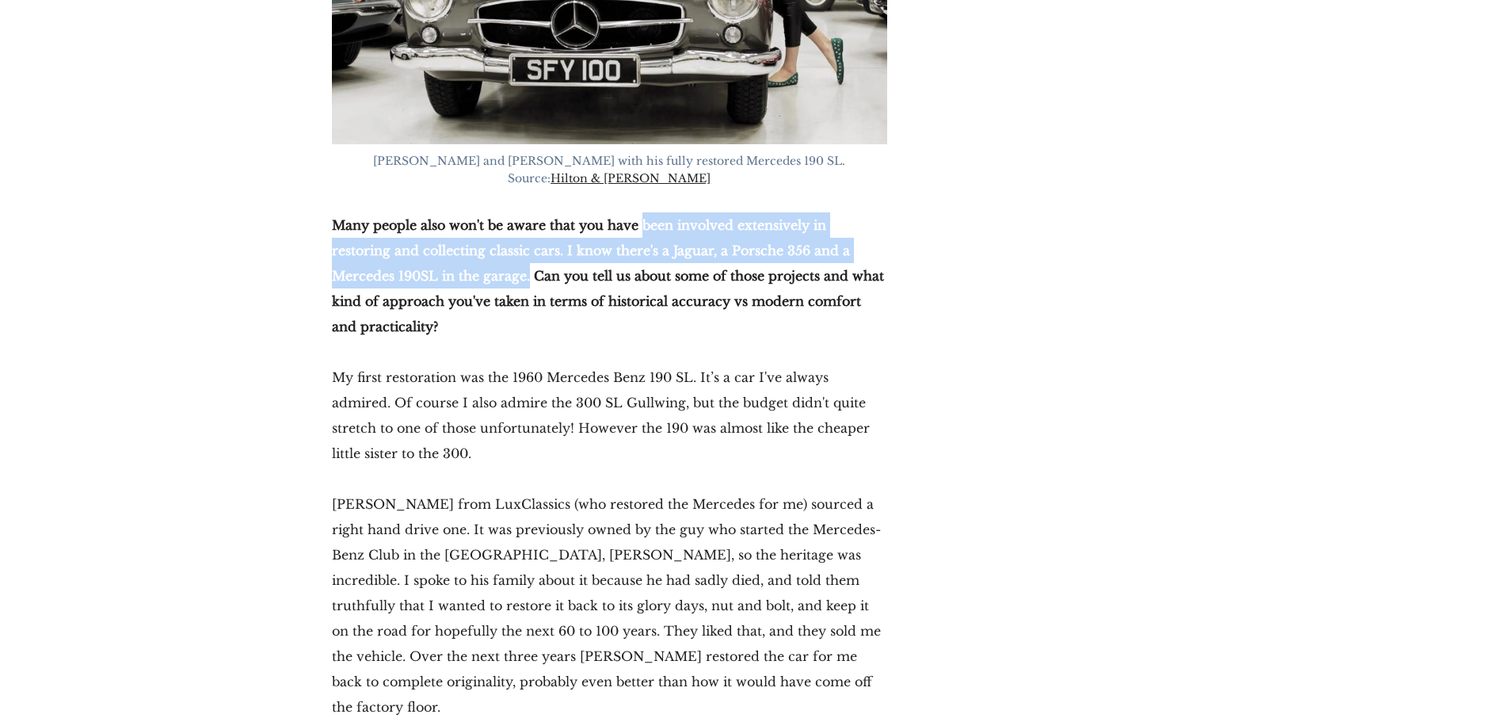
drag, startPoint x: 638, startPoint y: 105, endPoint x: 463, endPoint y: 147, distance: 180.2
click at [463, 212] on p "Many people also won't be aware that you have been involved extensively in rest…" at bounding box center [609, 275] width 555 height 127
copy strong "been involved extensively in restoring and collecting classic cars. I know ther…"
